Goal: Task Accomplishment & Management: Complete application form

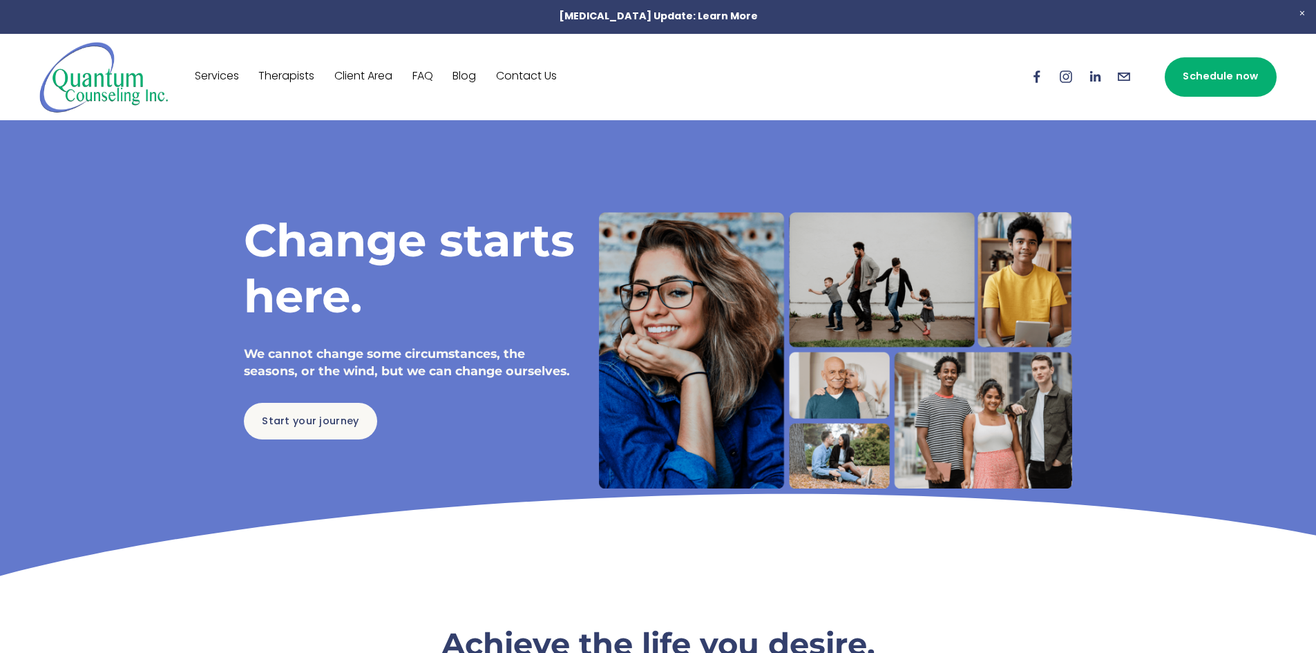
click at [542, 69] on link "Contact Us" at bounding box center [526, 77] width 61 height 22
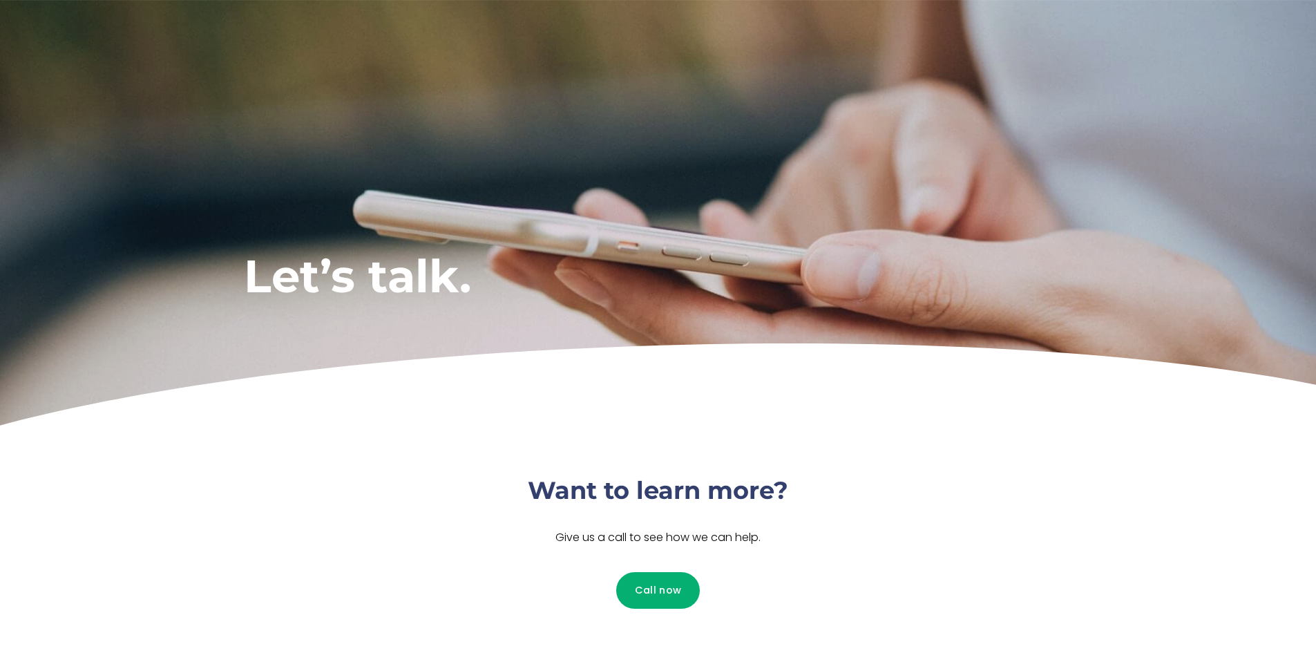
scroll to position [276, 0]
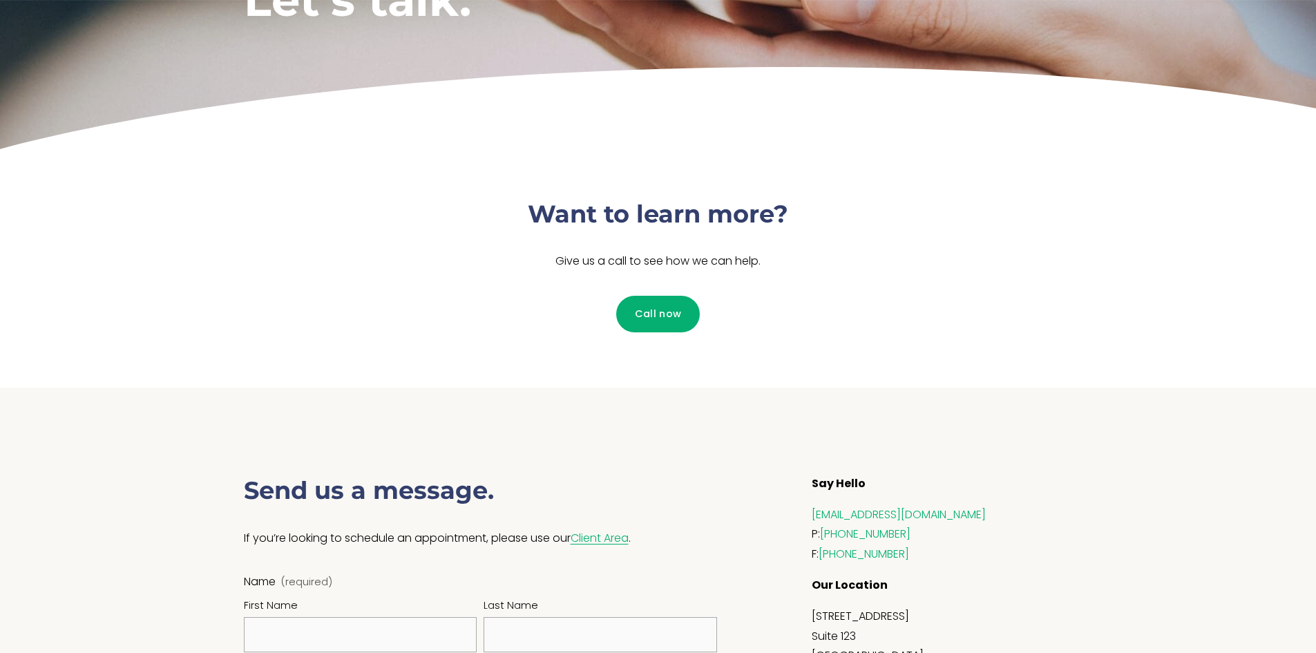
drag, startPoint x: 814, startPoint y: 284, endPoint x: 429, endPoint y: 198, distance: 394.3
click at [429, 198] on div "Want to learn more? Give us a call to see how we can help. Call now" at bounding box center [658, 271] width 908 height 233
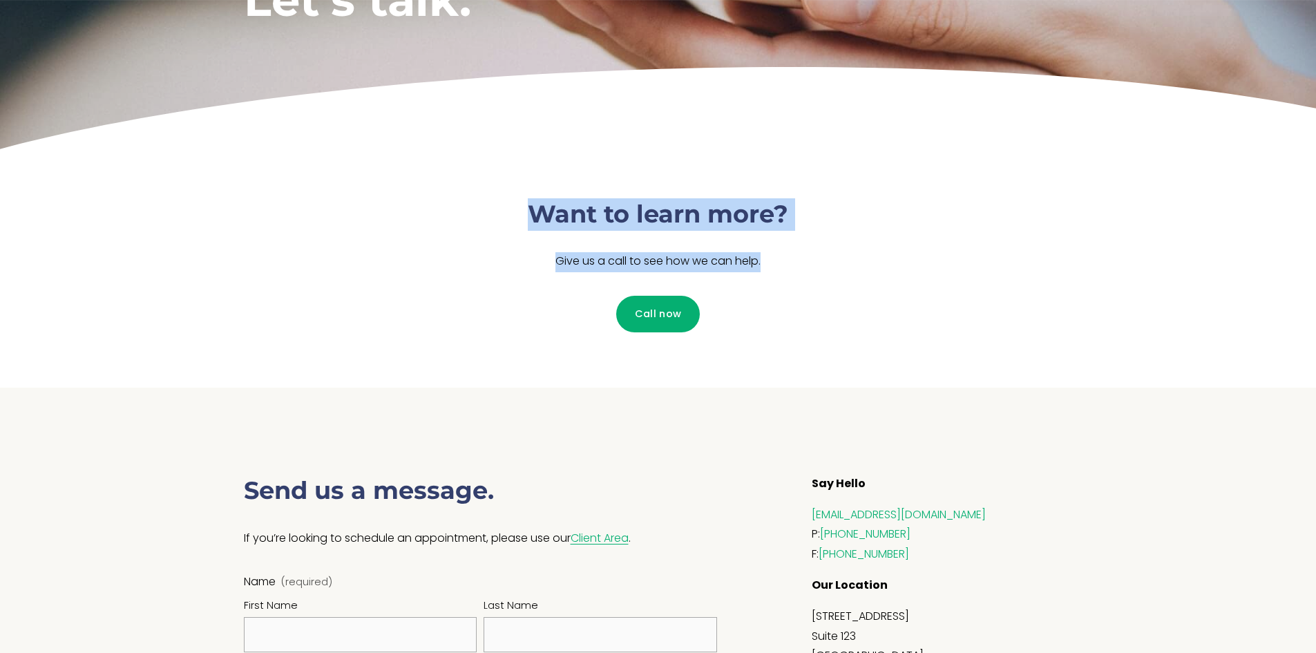
drag, startPoint x: 458, startPoint y: 180, endPoint x: 821, endPoint y: 267, distance: 373.6
click at [821, 267] on div "Want to learn more? Give us a call to see how we can help. Call now" at bounding box center [658, 271] width 908 height 233
click at [821, 267] on p "Give us a call to see how we can help." at bounding box center [658, 262] width 414 height 20
drag, startPoint x: 821, startPoint y: 267, endPoint x: 372, endPoint y: 173, distance: 458.8
click at [373, 173] on div "Want to learn more? Give us a call to see how we can help. Call now" at bounding box center [658, 271] width 908 height 233
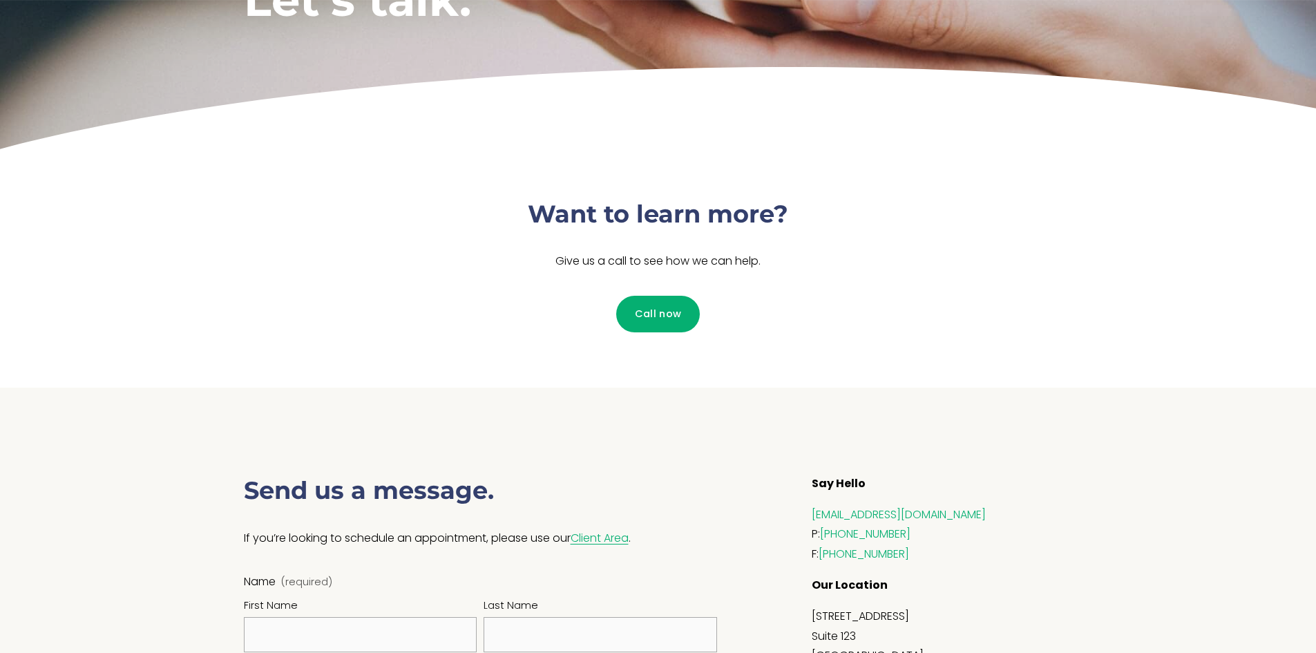
click at [372, 173] on div "Want to learn more? Give us a call to see how we can help. Call now" at bounding box center [658, 271] width 908 height 233
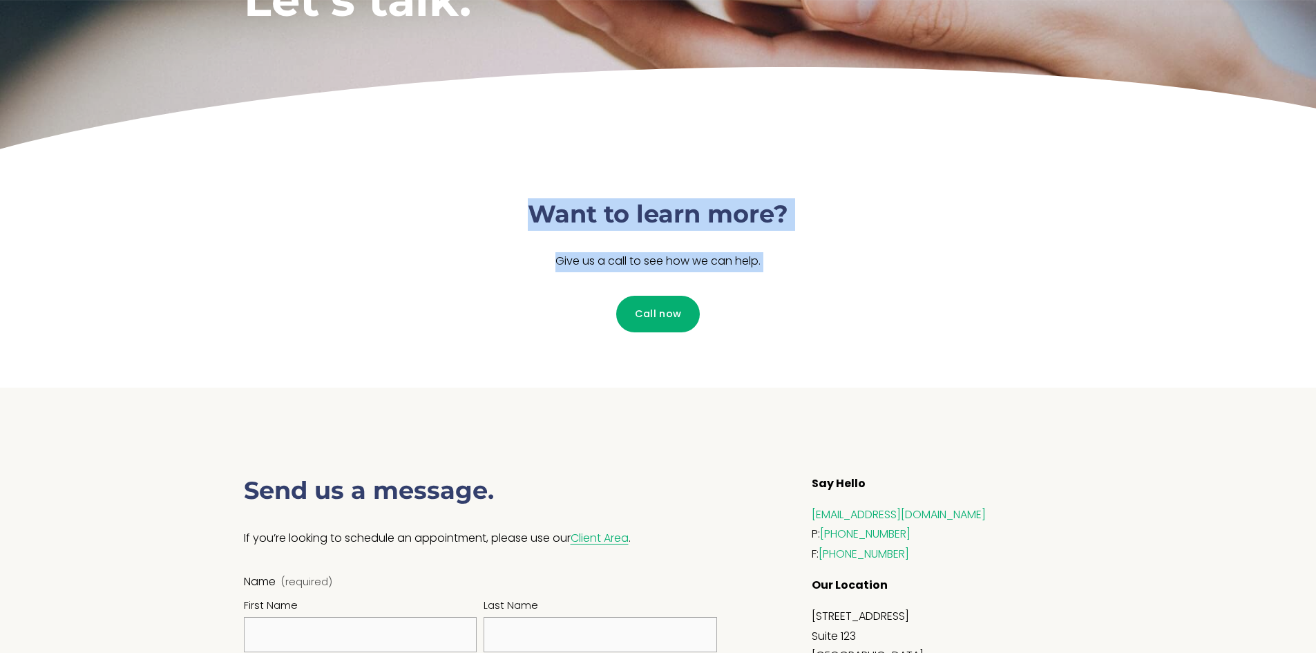
drag, startPoint x: 372, startPoint y: 173, endPoint x: 786, endPoint y: 248, distance: 420.5
click at [786, 248] on div "Want to learn more? Give us a call to see how we can help. Call now" at bounding box center [658, 271] width 908 height 233
click at [786, 248] on div "Want to learn more? Give us a call to see how we can help." at bounding box center [658, 235] width 414 height 75
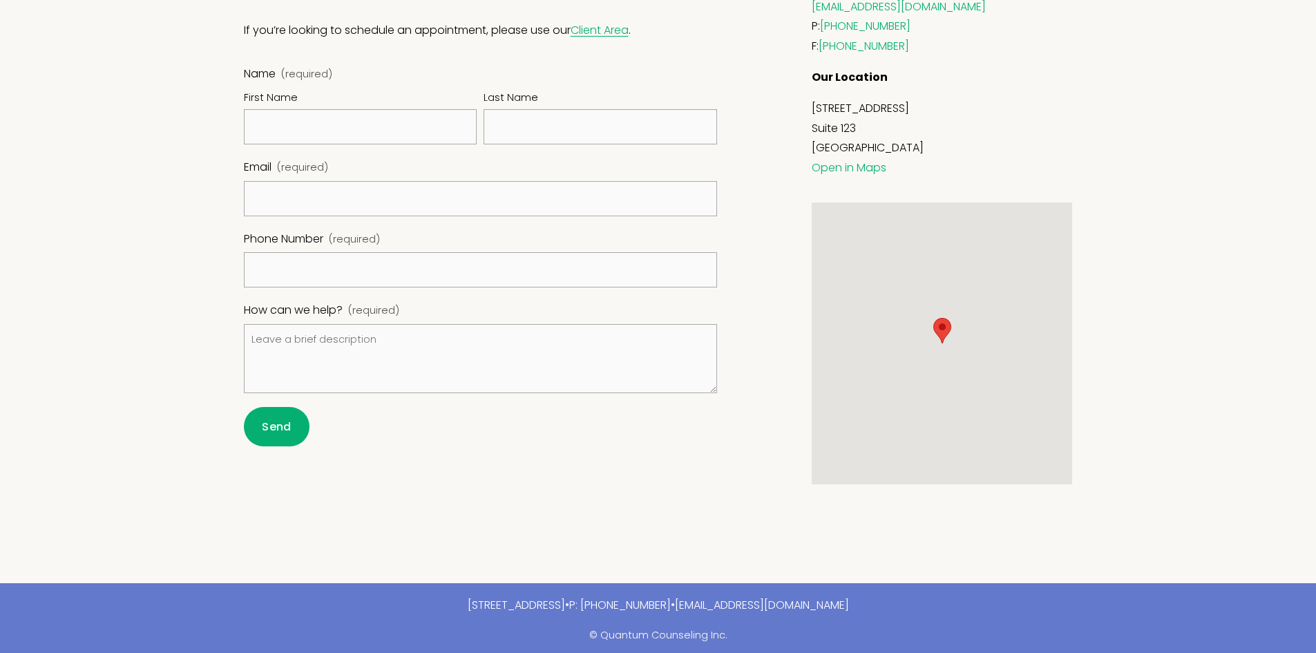
scroll to position [792, 0]
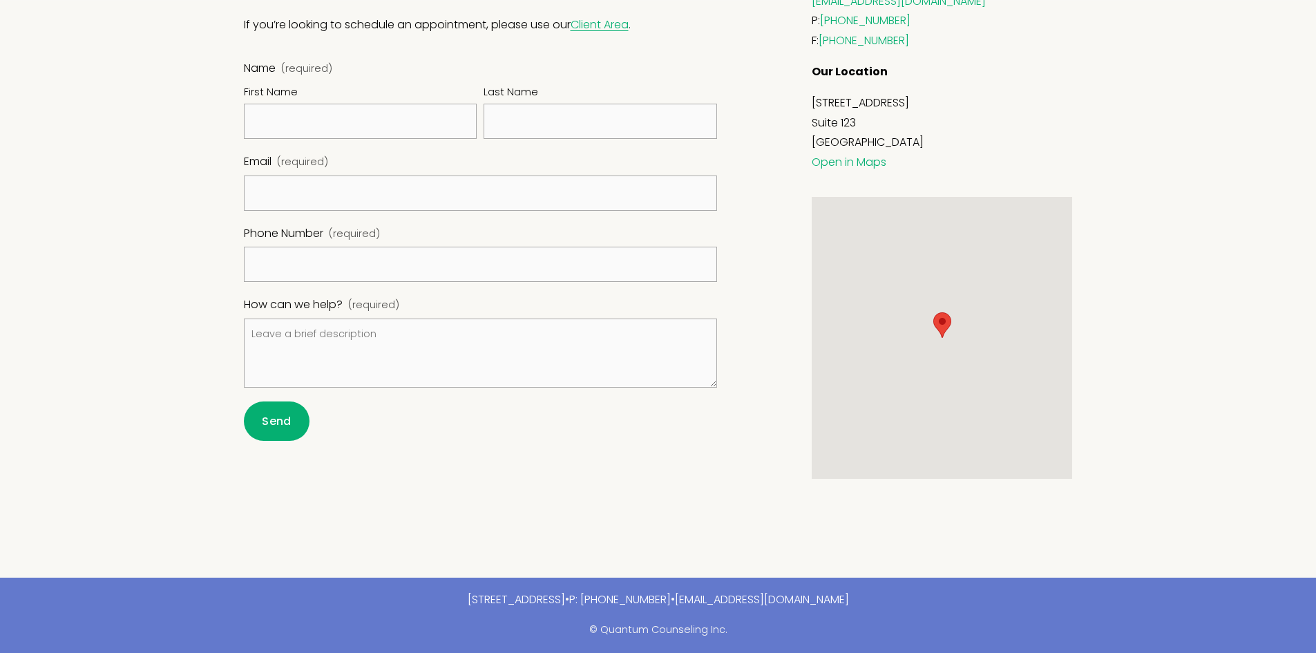
click at [287, 102] on div "First Name" at bounding box center [360, 93] width 233 height 19
click at [287, 104] on input "First Name" at bounding box center [360, 121] width 233 height 35
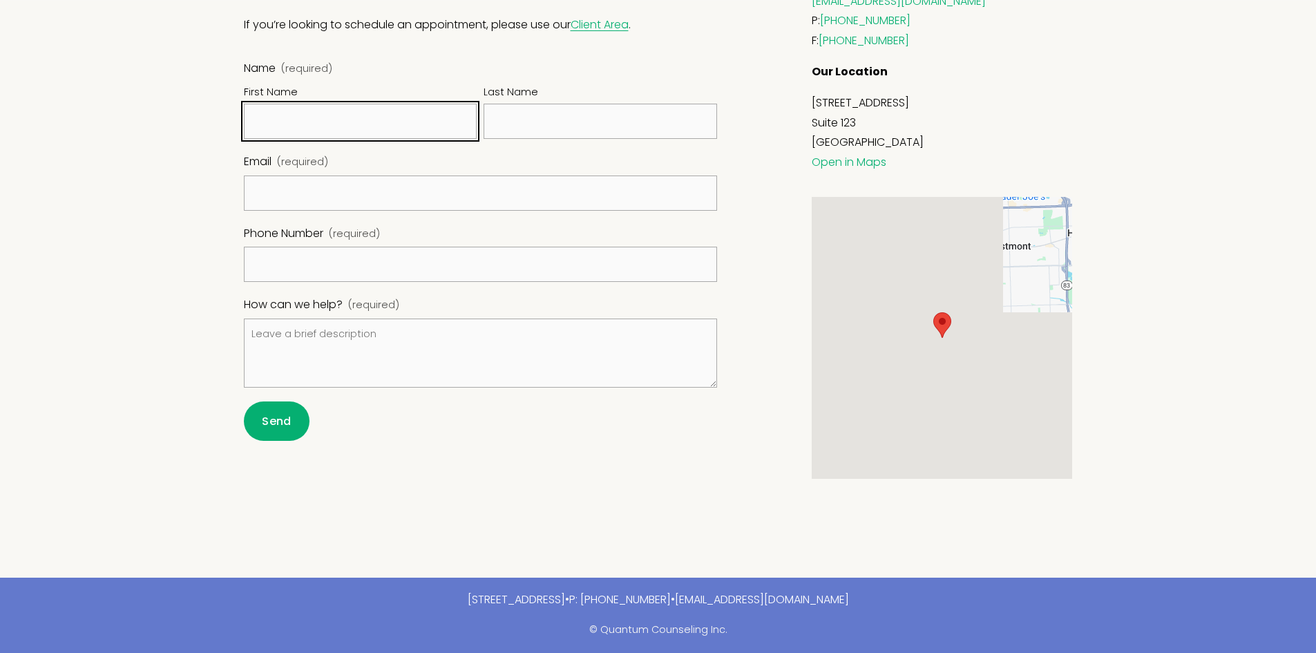
click at [300, 114] on input "First Name" at bounding box center [360, 121] width 233 height 35
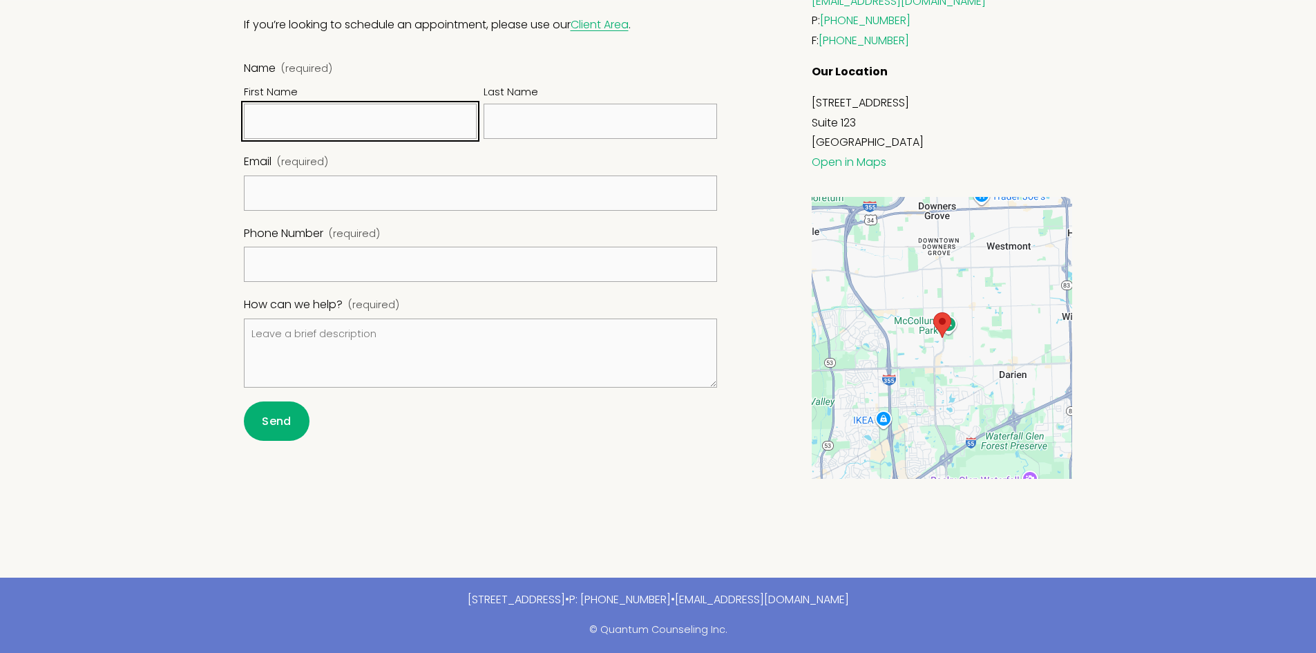
type input "Ben"
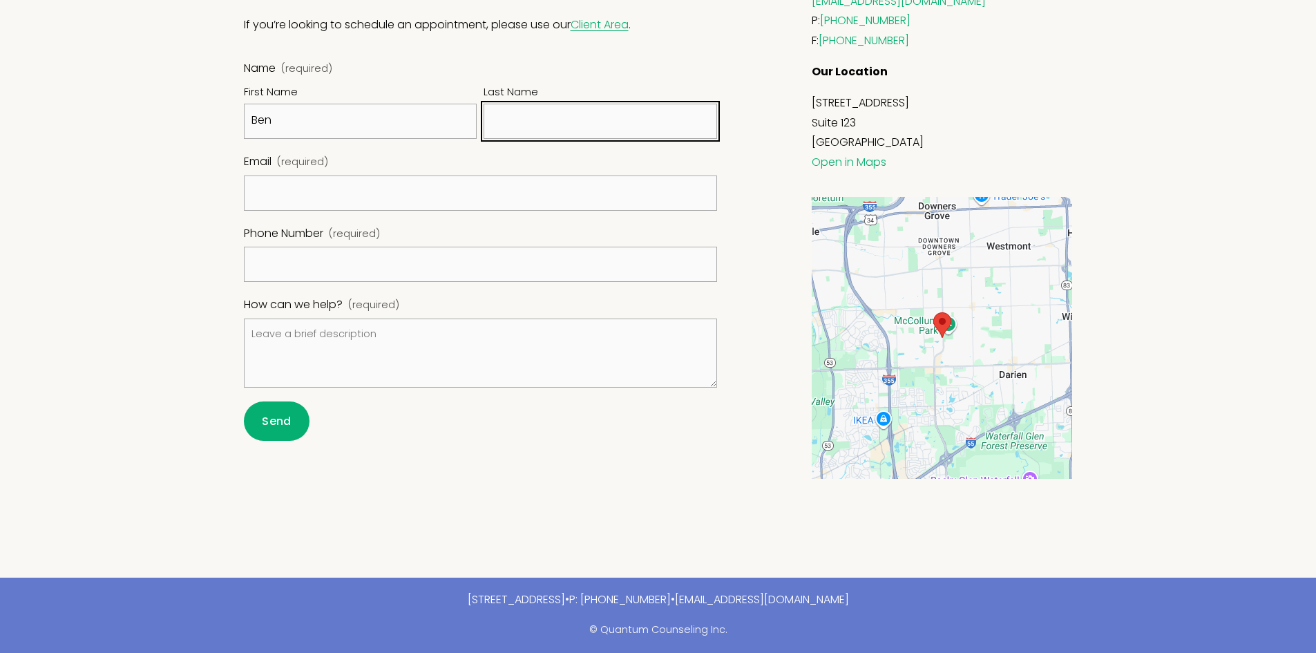
type input "Cross"
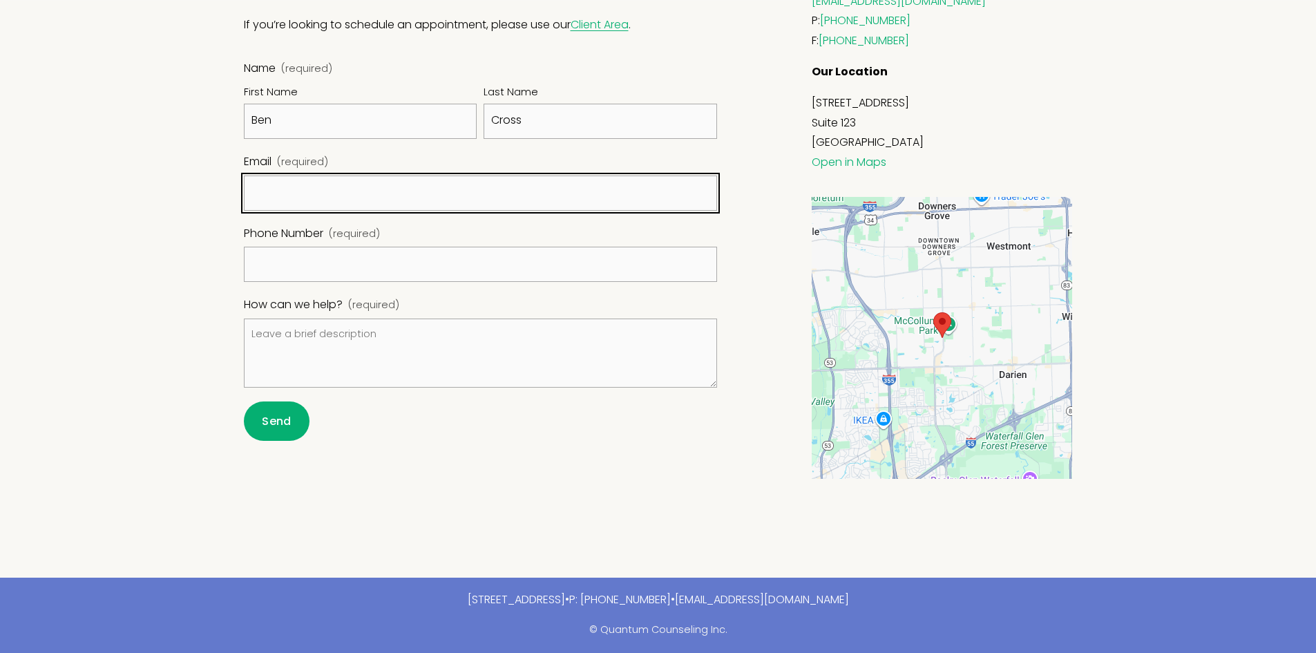
type input "ben@medsolercm.com"
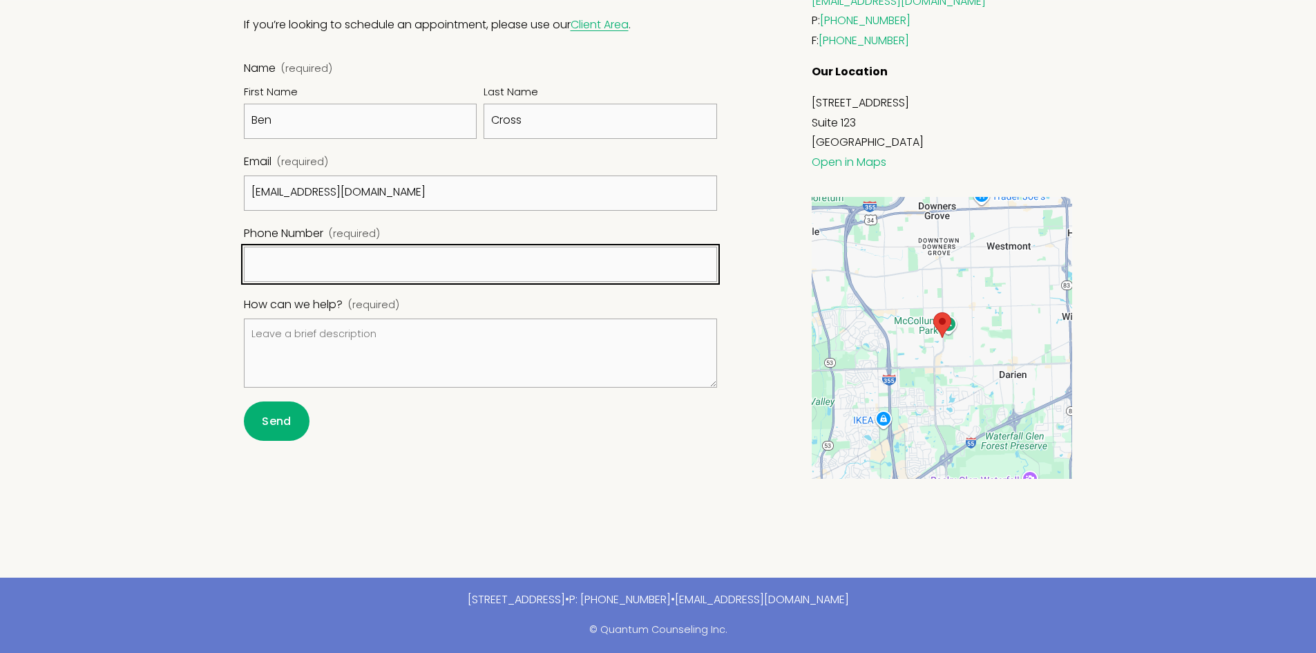
type input "(602) 760-5312"
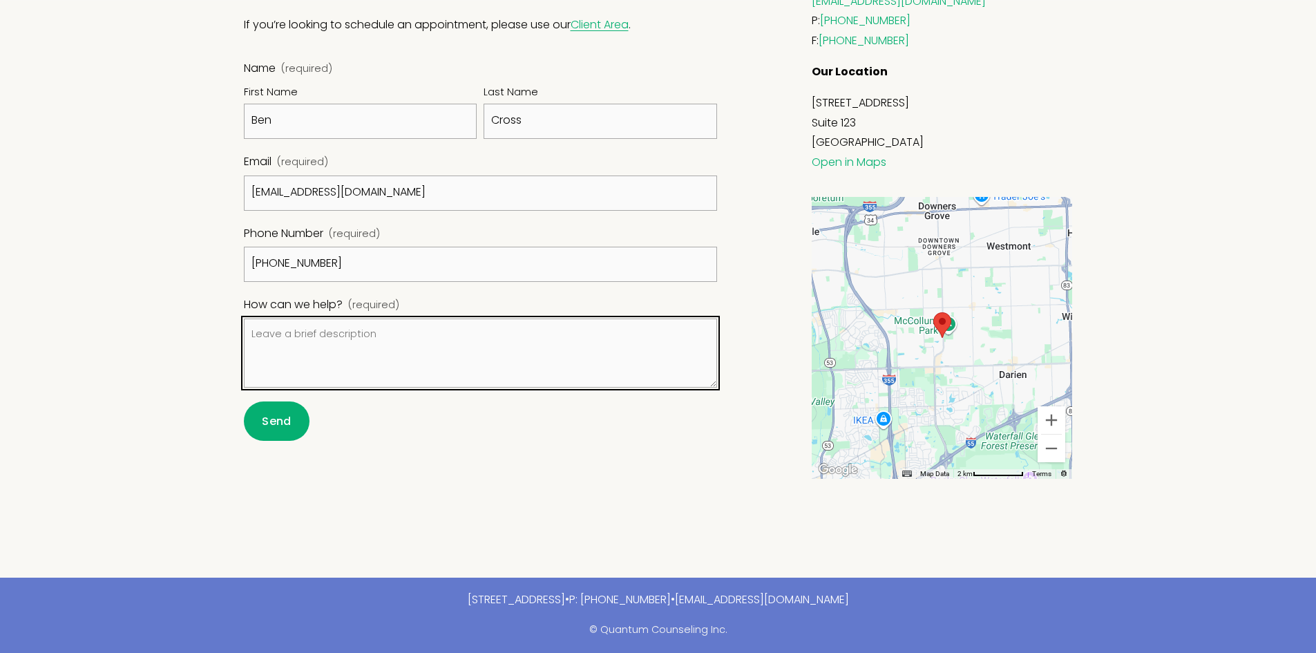
click at [302, 333] on textarea "How can we help? (required)" at bounding box center [481, 352] width 474 height 69
paste textarea "Partnering to Simplify Your Practice Admin Work"
drag, startPoint x: 530, startPoint y: 334, endPoint x: 77, endPoint y: 320, distance: 454.0
click at [77, 320] on section "Send us a message. If you’re looking to schedule an appointment, please use our…" at bounding box center [658, 225] width 1316 height 703
paste textarea "Hi, Are you looking to simplify insurance credentialing or streamline medical b…"
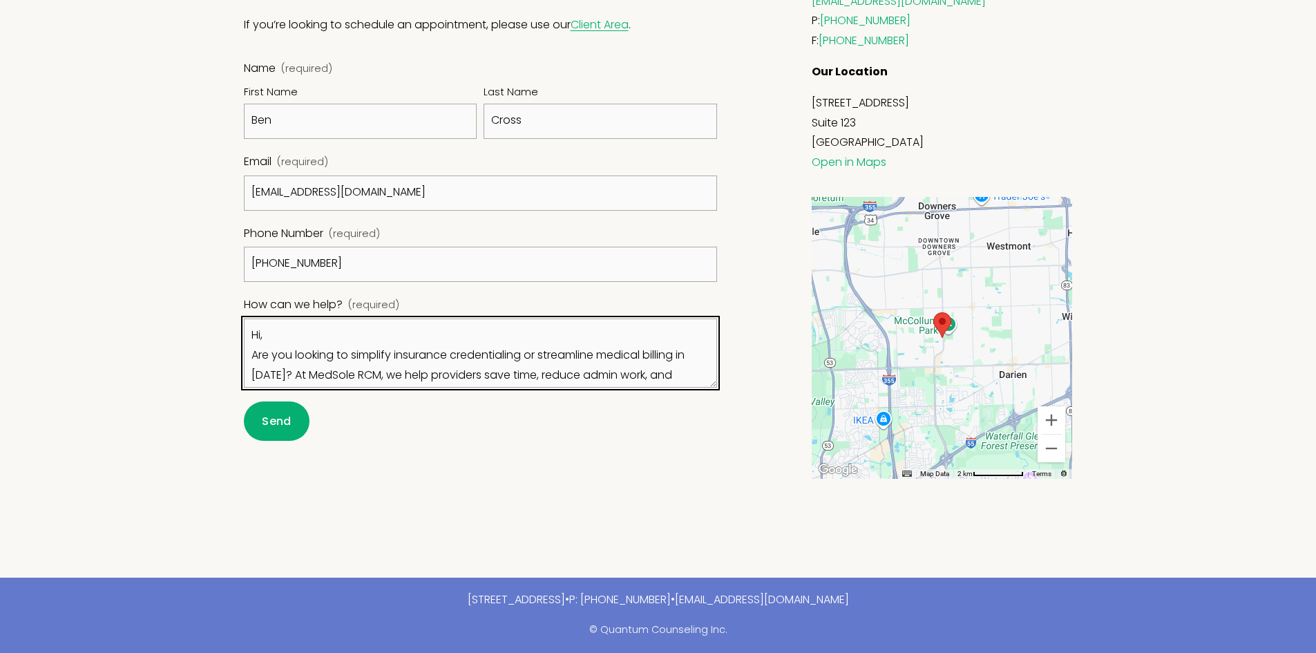
scroll to position [77, 0]
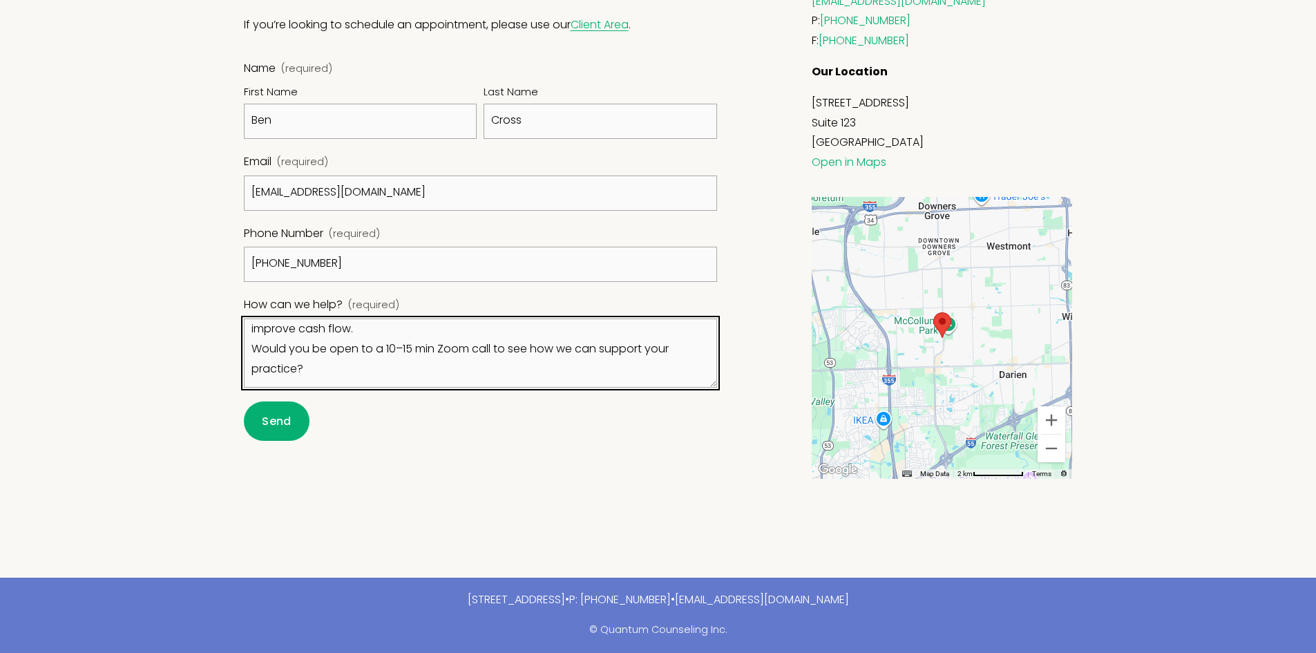
type textarea "Hi, Are you looking to simplify insurance credentialing or streamline medical b…"
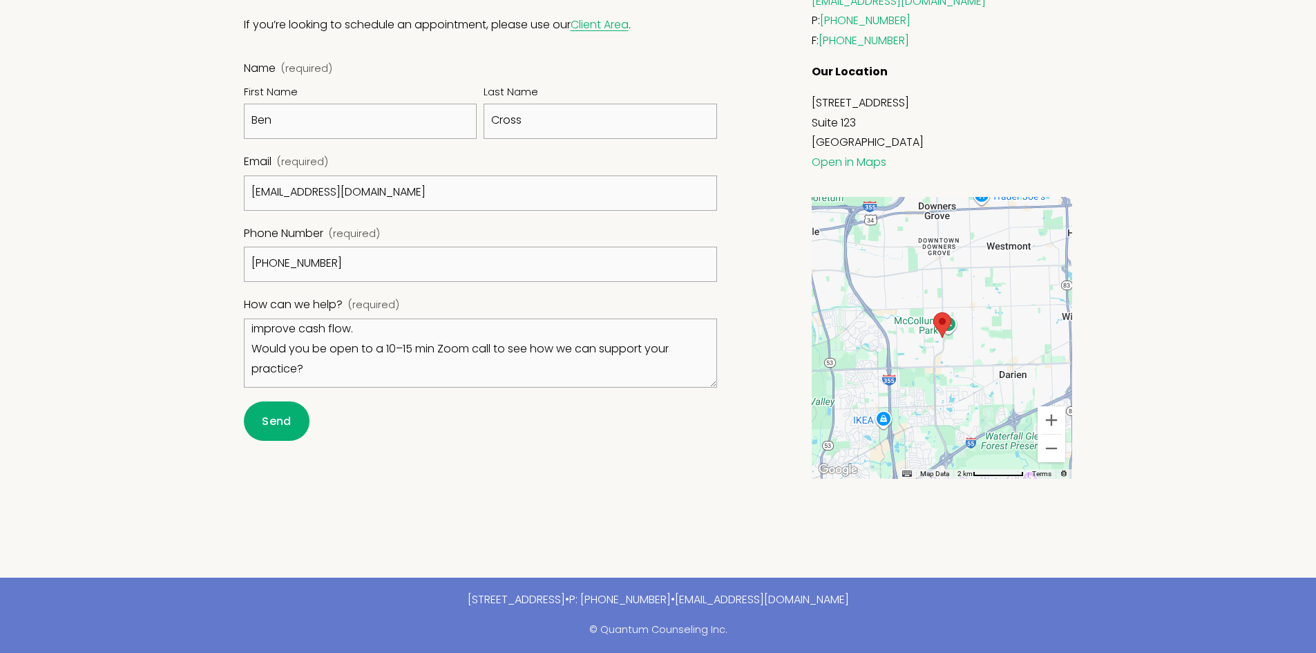
click at [285, 418] on span "Send" at bounding box center [276, 421] width 29 height 16
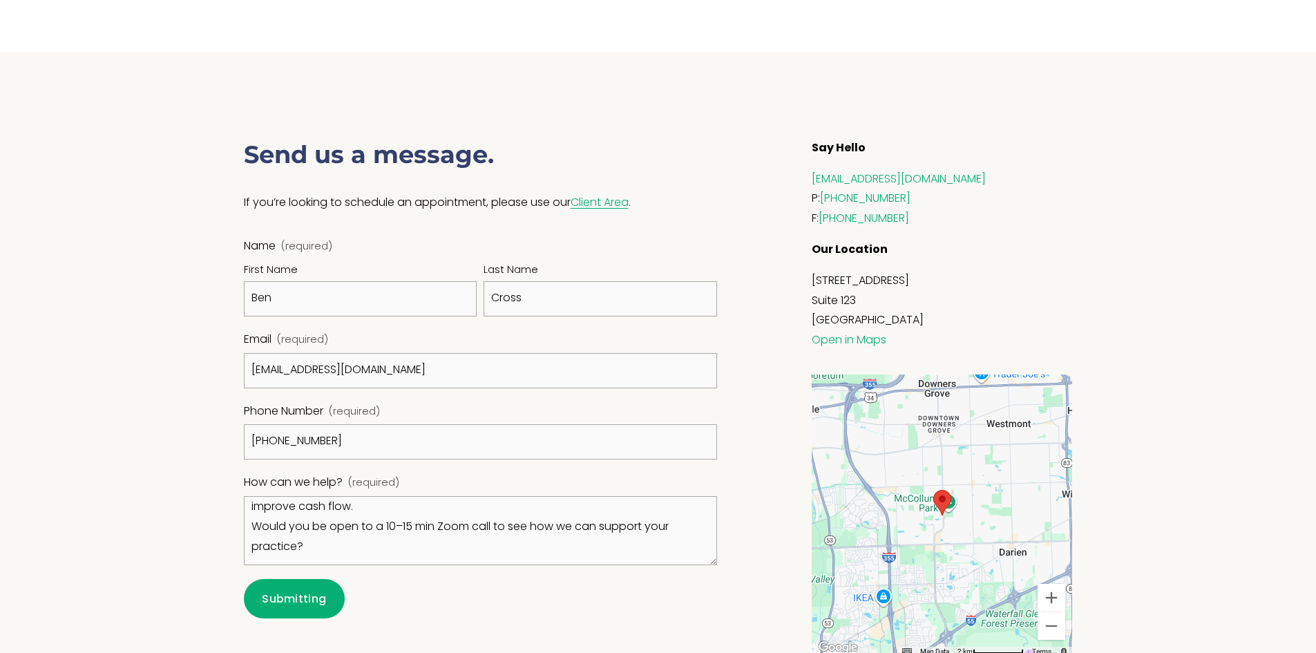
scroll to position [584, 0]
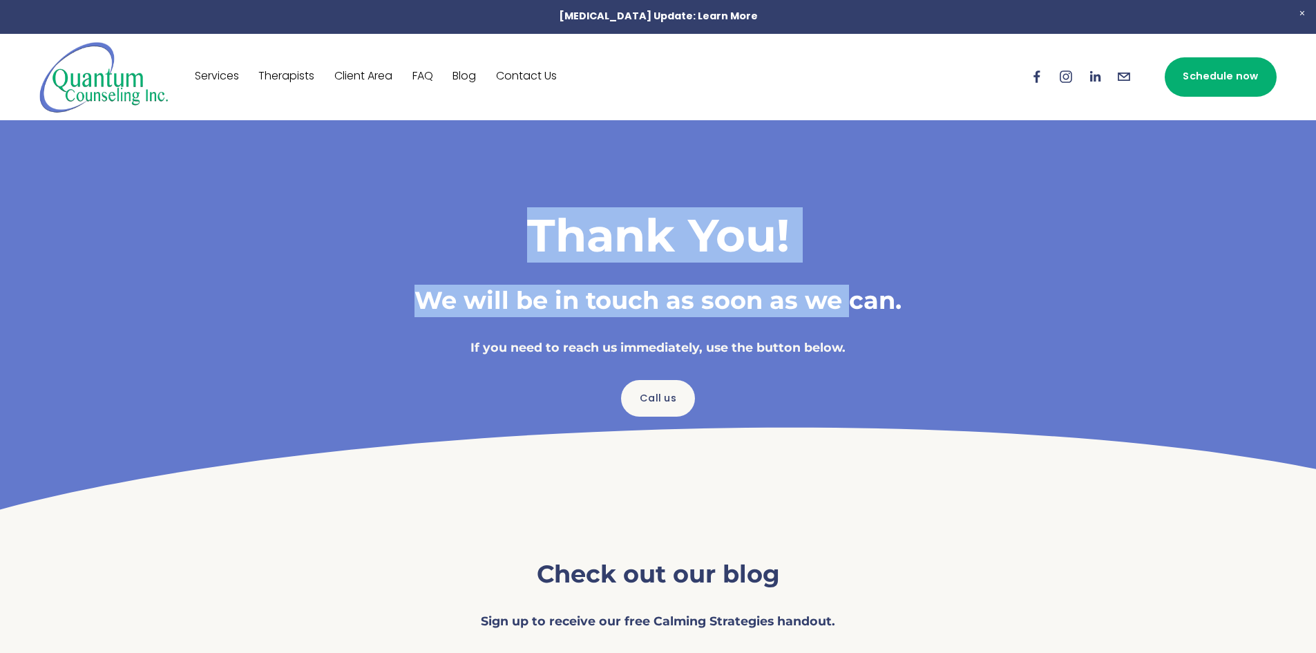
drag, startPoint x: 508, startPoint y: 224, endPoint x: 471, endPoint y: 204, distance: 41.7
click at [471, 204] on div "Thank You! We will be in touch as soon as we can. If you need to reach us immed…" at bounding box center [658, 317] width 908 height 394
click at [463, 198] on div "Thank You! We will be in touch as soon as we can. If you need to reach us immed…" at bounding box center [658, 317] width 908 height 394
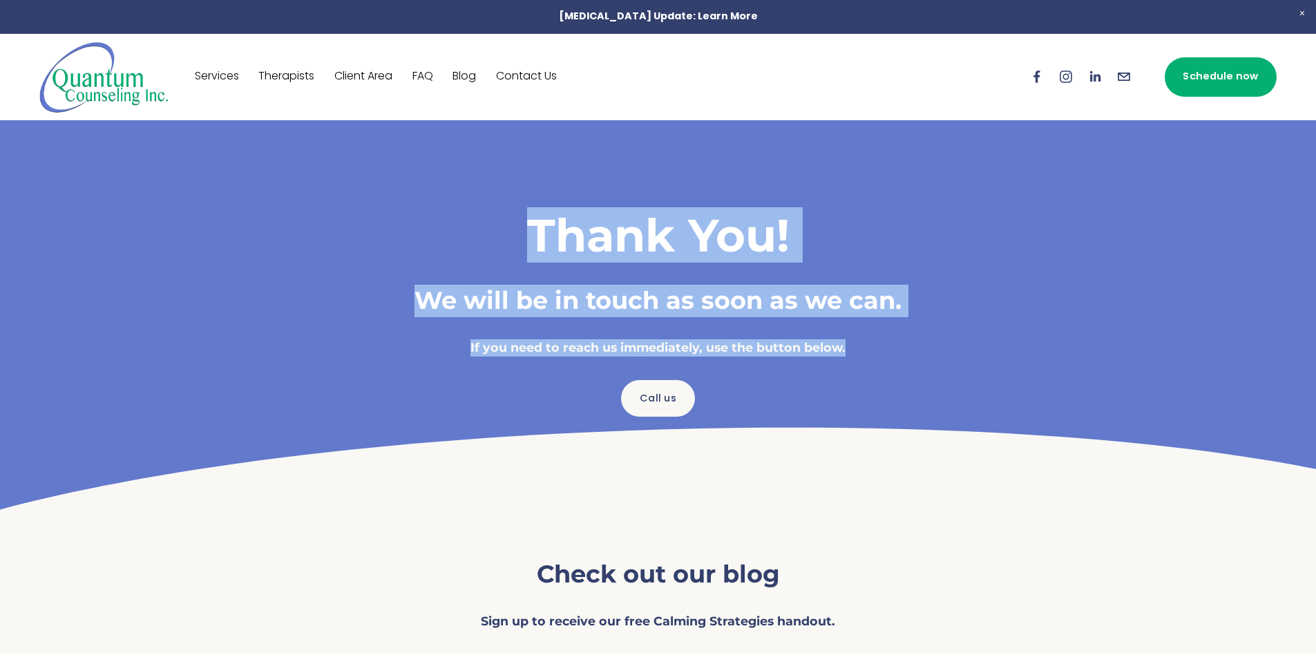
drag, startPoint x: 628, startPoint y: 251, endPoint x: 909, endPoint y: 341, distance: 295.1
click at [909, 341] on div "Thank You! We will be in touch as soon as we can. If you need to reach us immed…" at bounding box center [658, 317] width 908 height 394
click at [909, 341] on h4 "If you need to reach us immediately, use the button below." at bounding box center [658, 347] width 622 height 17
drag, startPoint x: 909, startPoint y: 341, endPoint x: 470, endPoint y: 214, distance: 457.1
click at [473, 218] on div "Thank You! We will be in touch as soon as we can. If you need to reach us immed…" at bounding box center [658, 281] width 622 height 149
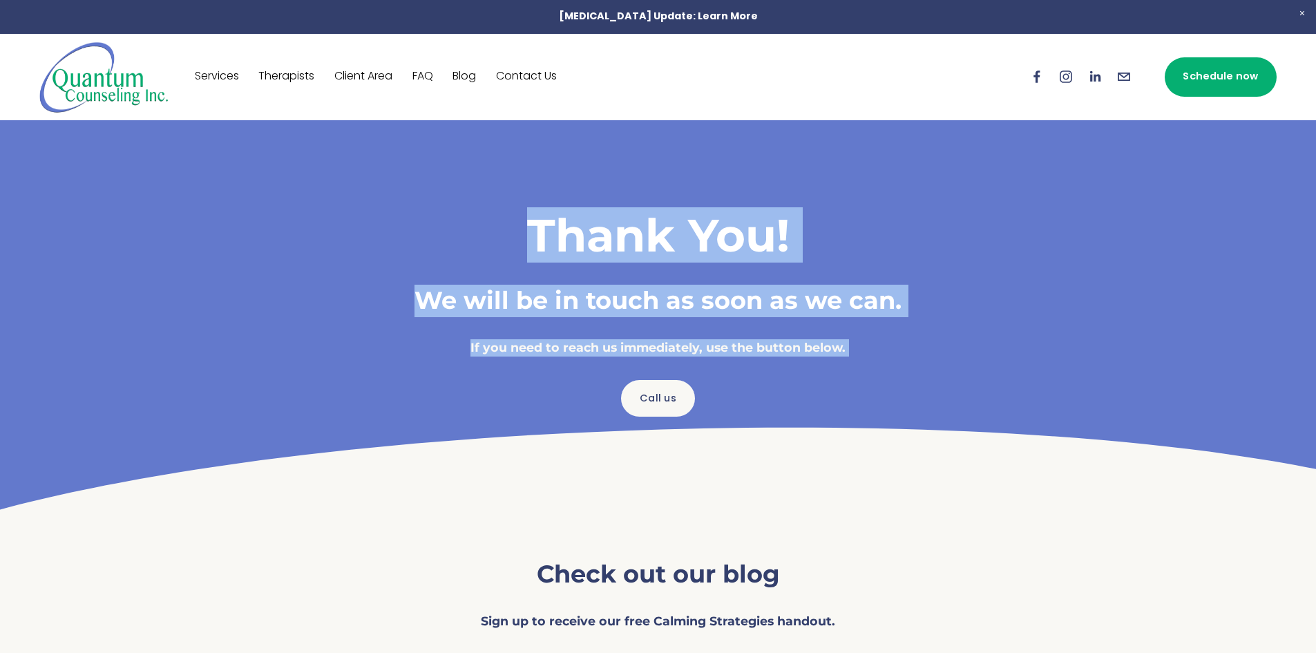
click at [470, 214] on h1 "Thank You!" at bounding box center [658, 234] width 622 height 55
drag, startPoint x: 470, startPoint y: 214, endPoint x: 932, endPoint y: 374, distance: 488.8
click at [932, 374] on div "Thank You! We will be in touch as soon as we can. If you need to reach us immed…" at bounding box center [658, 317] width 645 height 221
click at [932, 374] on div "Call us" at bounding box center [658, 398] width 645 height 60
drag, startPoint x: 932, startPoint y: 374, endPoint x: 463, endPoint y: 195, distance: 501.7
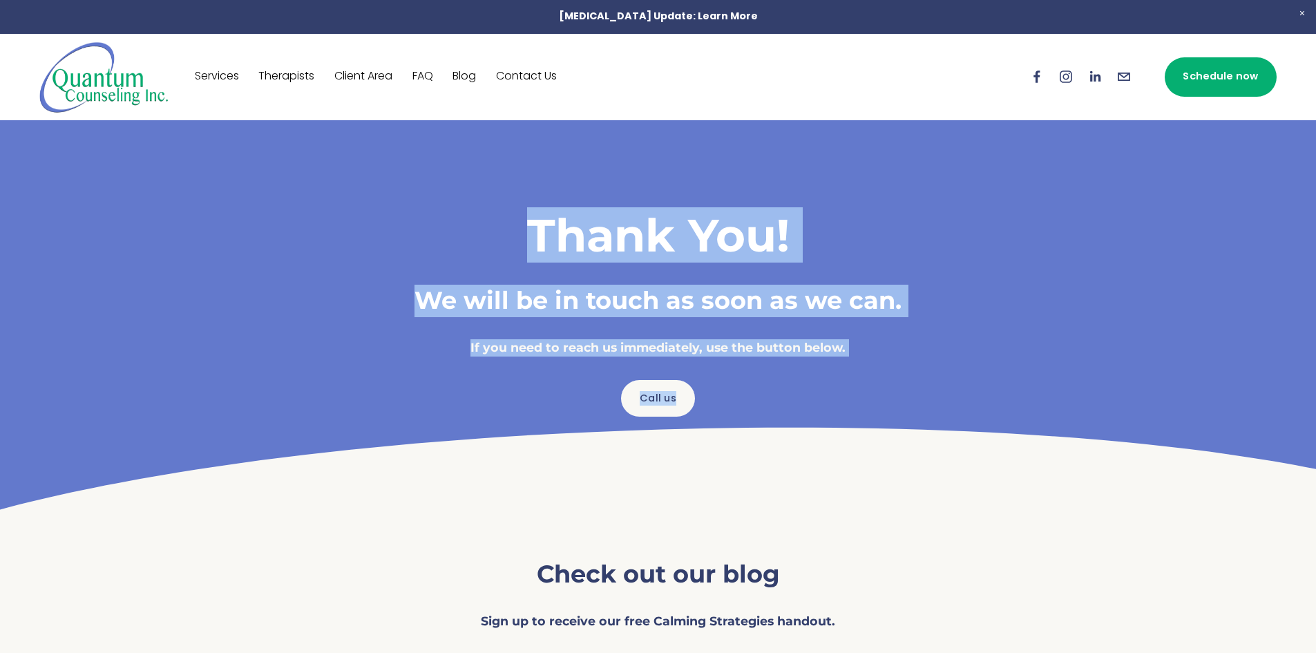
click at [472, 203] on div "Thank You! We will be in touch as soon as we can. If you need to reach us immed…" at bounding box center [658, 317] width 908 height 394
click at [459, 193] on div "Thank You! We will be in touch as soon as we can. If you need to reach us immed…" at bounding box center [658, 317] width 908 height 394
